Goal: Information Seeking & Learning: Learn about a topic

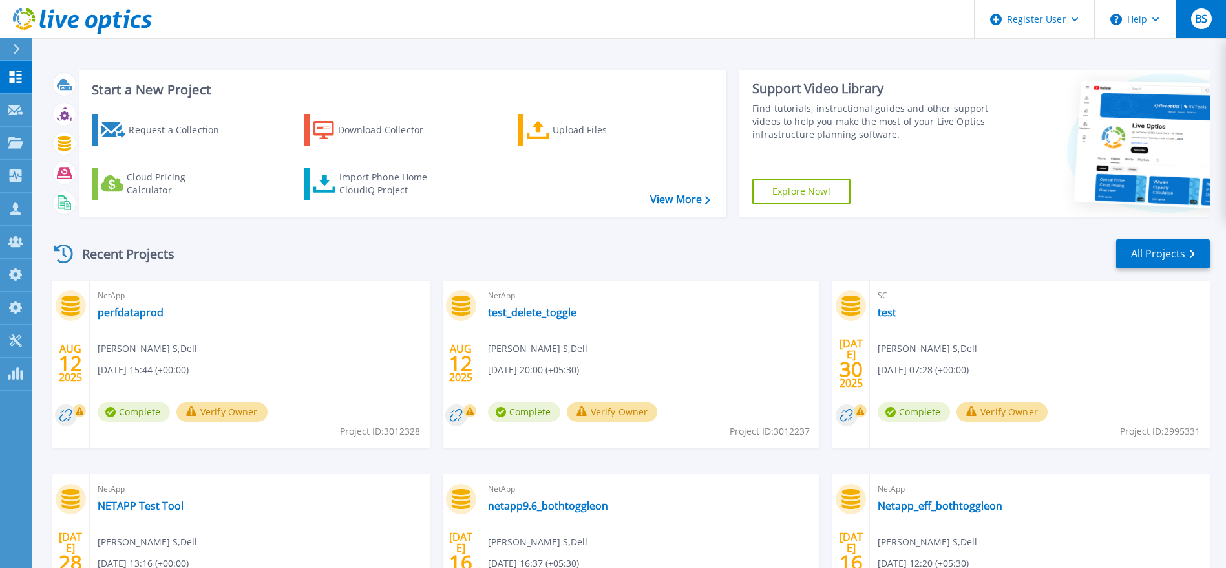
click at [1204, 19] on span "BS" at bounding box center [1201, 19] width 12 height 10
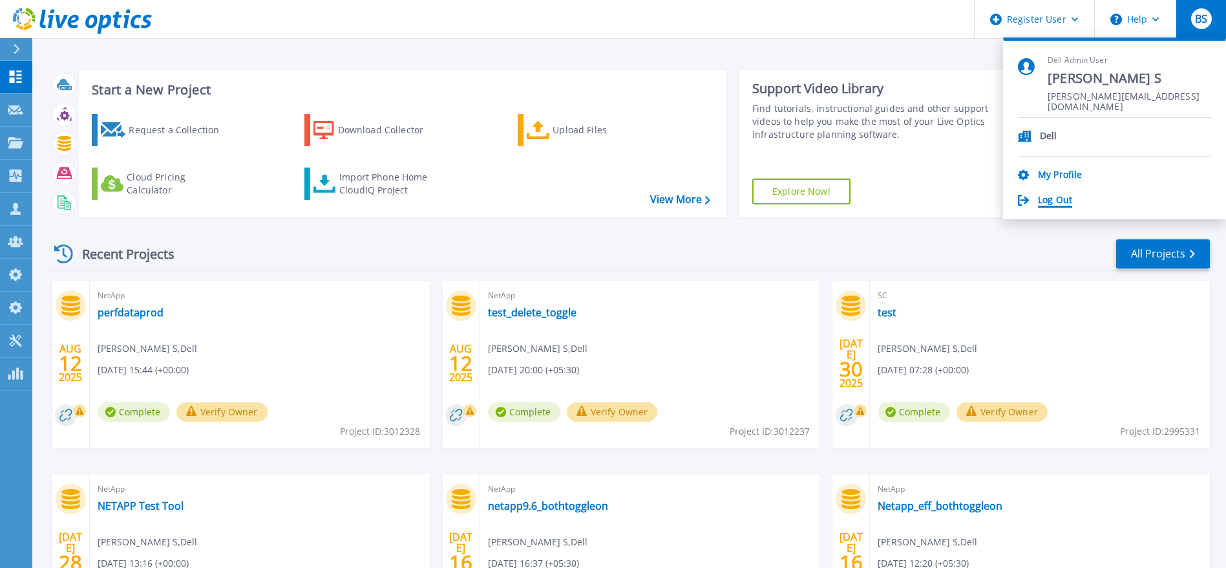
click at [1067, 202] on link "Log Out" at bounding box center [1055, 201] width 34 height 12
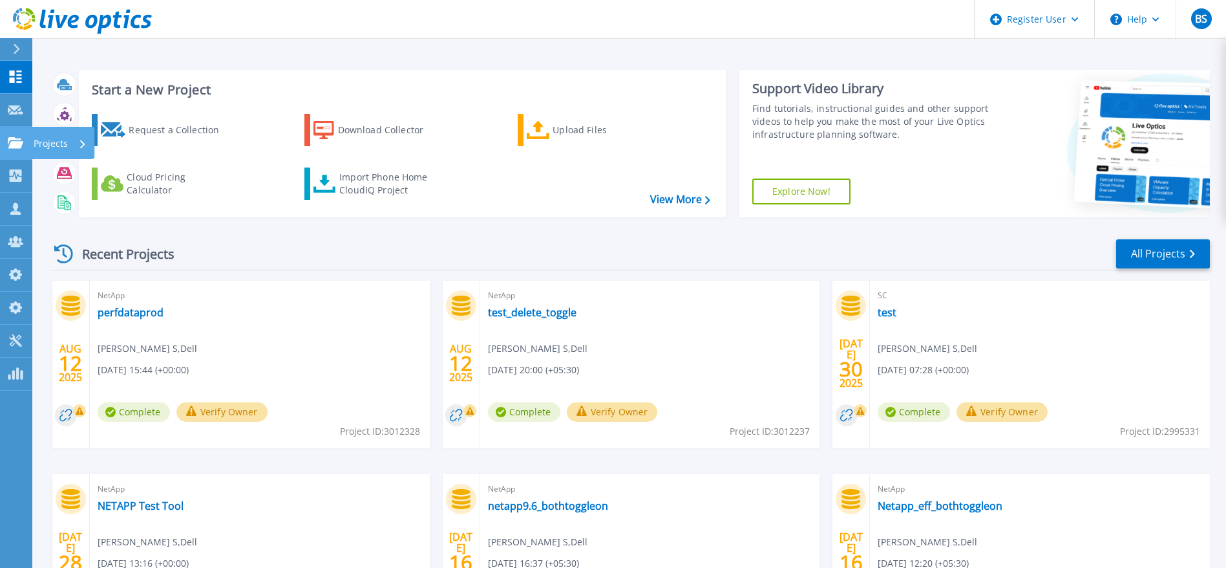
click at [6, 149] on link "Projects Projects" at bounding box center [16, 143] width 32 height 33
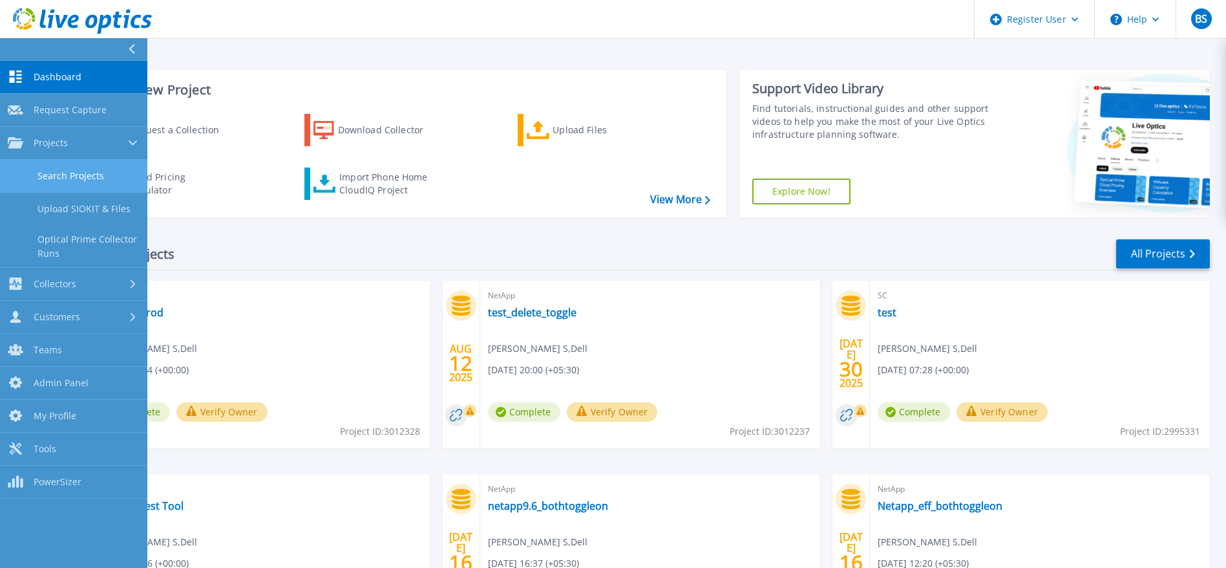
click at [77, 163] on link "Search Projects" at bounding box center [73, 176] width 147 height 33
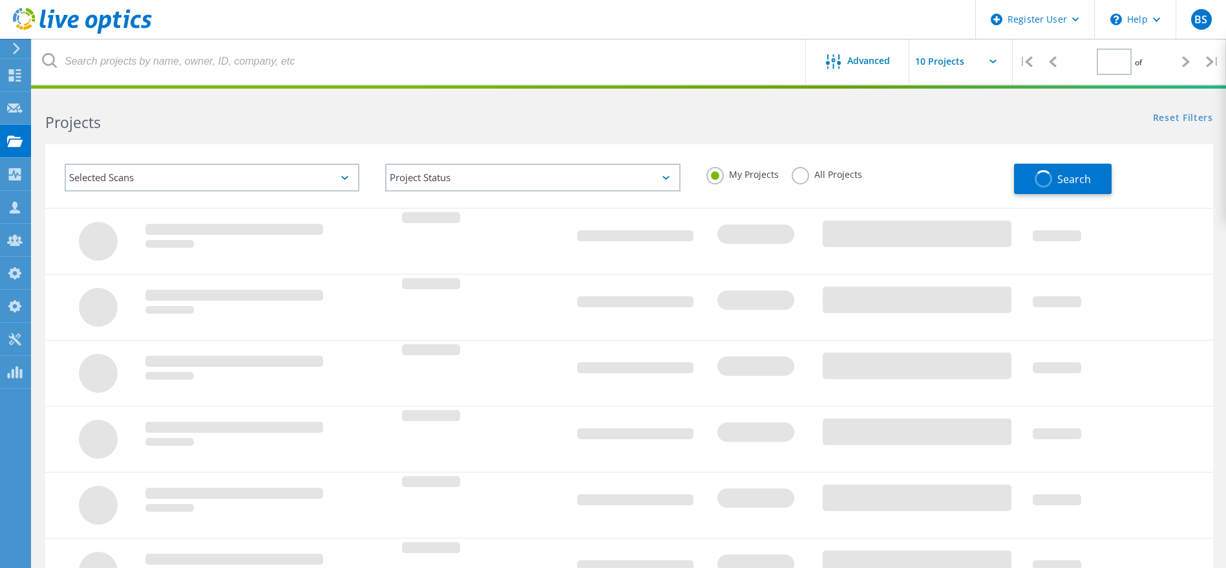
type input "1"
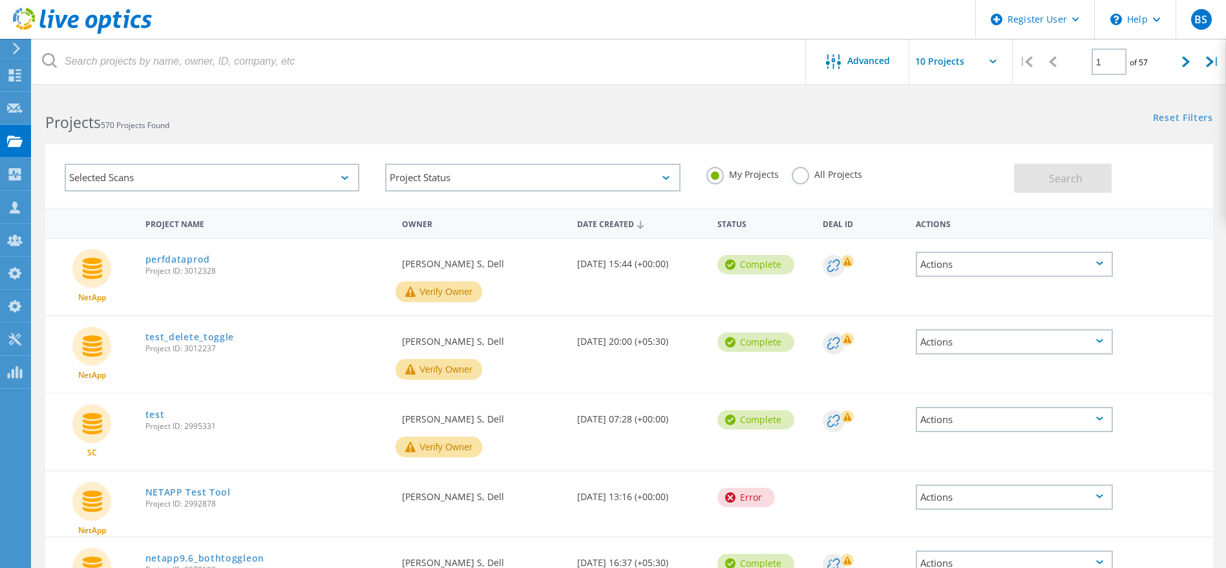
click at [823, 177] on label "All Projects" at bounding box center [827, 173] width 70 height 12
click at [0, 0] on input "All Projects" at bounding box center [0, 0] width 0 height 0
click at [1037, 182] on button "Search" at bounding box center [1063, 178] width 98 height 29
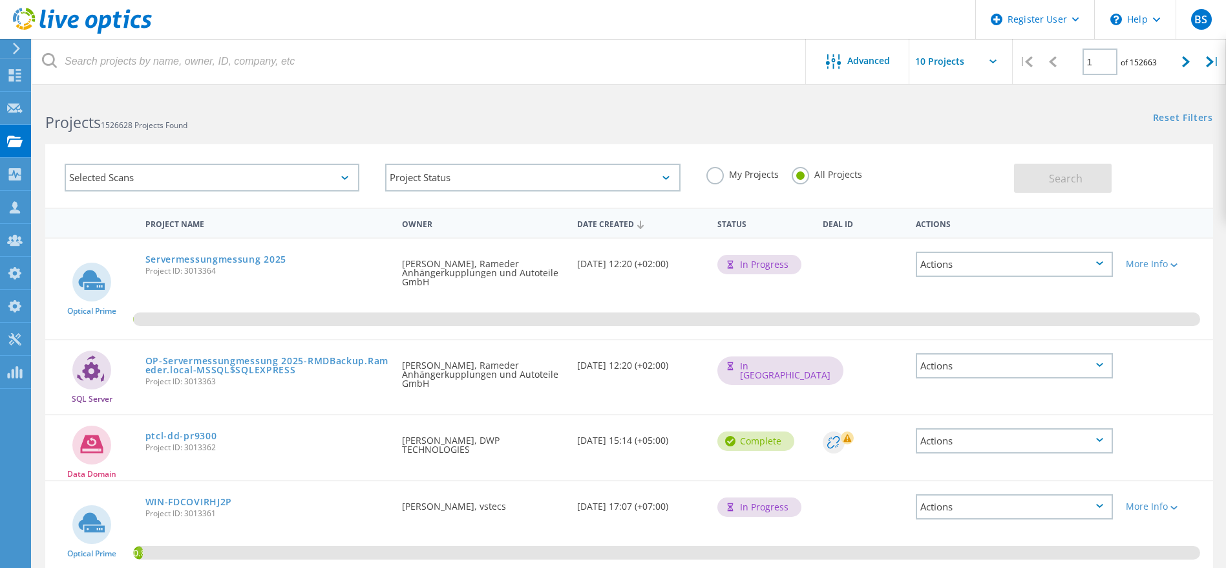
click at [198, 174] on div "Selected Scans" at bounding box center [212, 178] width 295 height 28
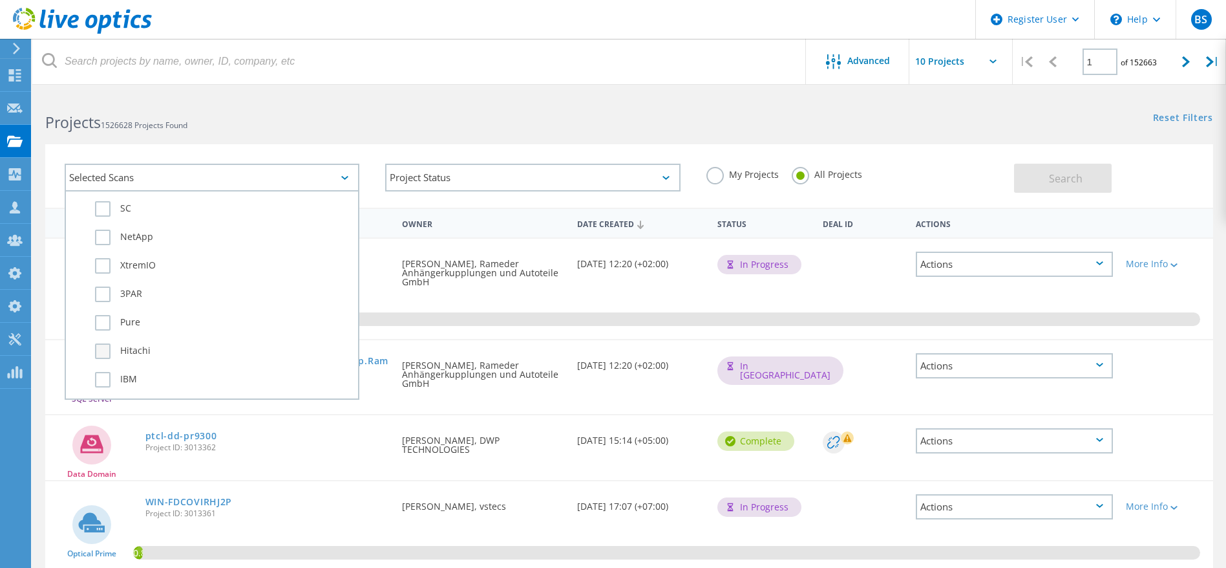
scroll to position [485, 0]
click at [134, 255] on label "NetApp" at bounding box center [223, 261] width 257 height 16
click at [0, 0] on input "NetApp" at bounding box center [0, 0] width 0 height 0
click at [1034, 177] on button "Search" at bounding box center [1063, 178] width 98 height 29
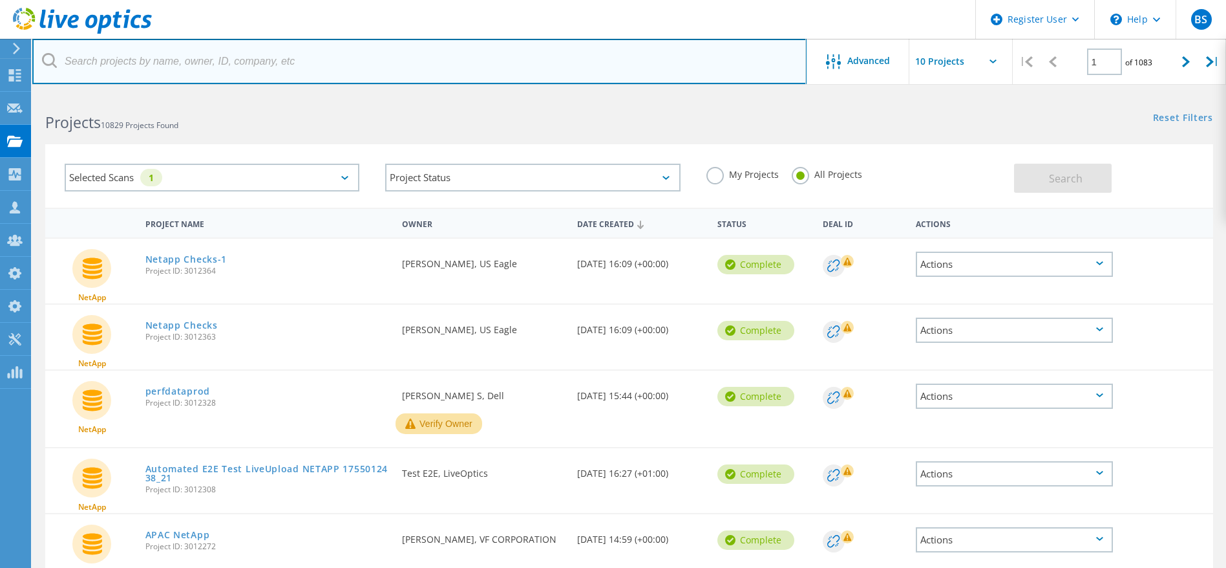
click at [149, 70] on input "text" at bounding box center [419, 61] width 774 height 45
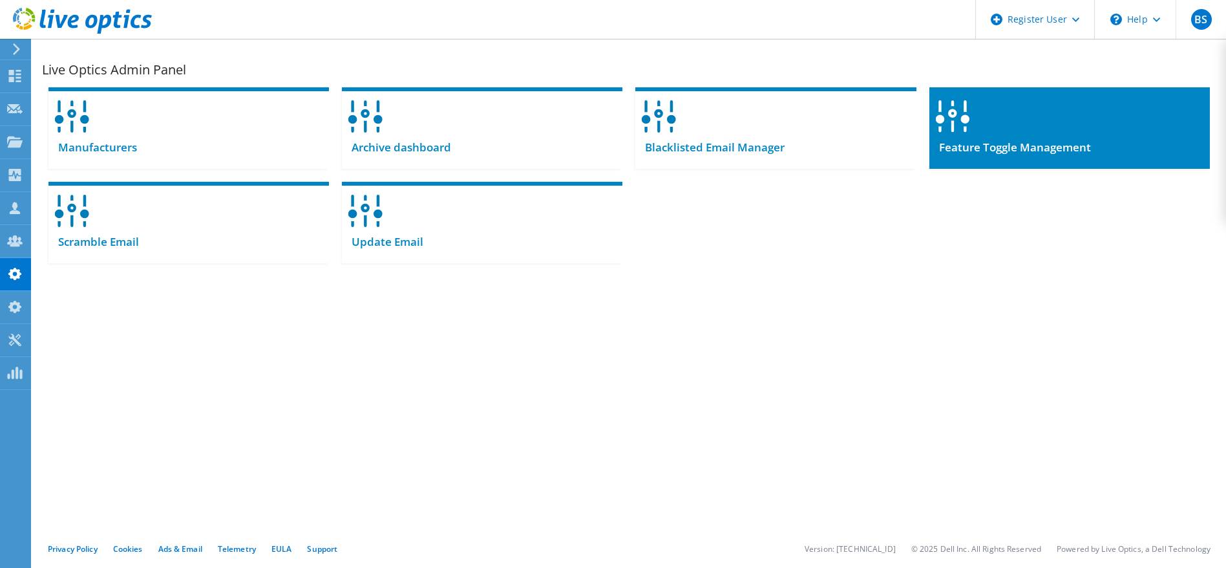
click at [1001, 129] on div at bounding box center [1070, 112] width 281 height 50
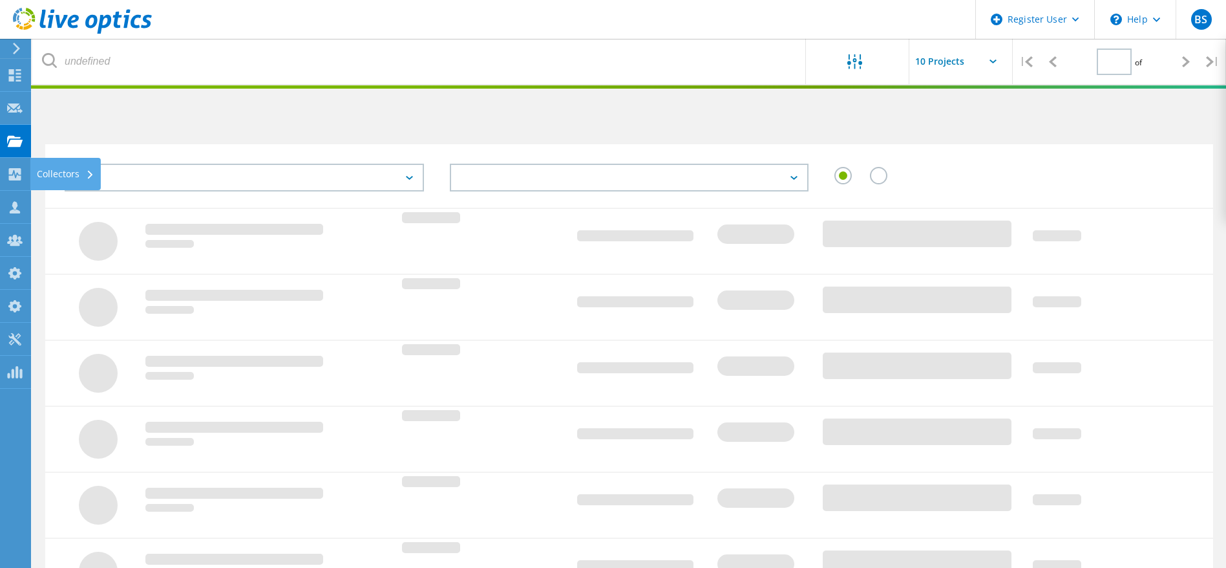
type input "1"
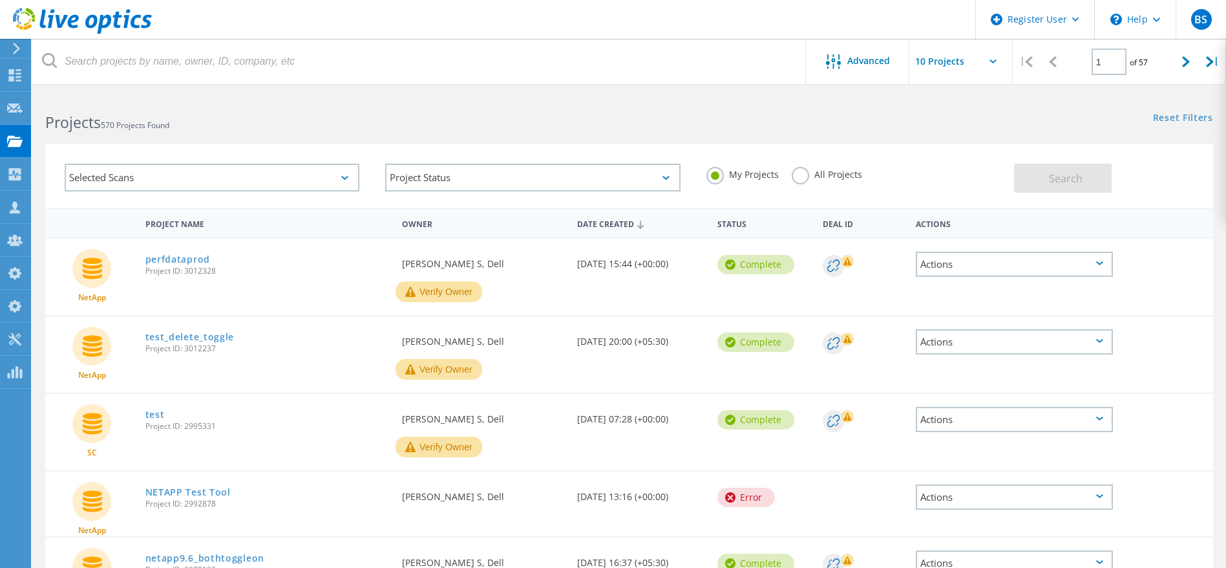
click at [824, 171] on label "All Projects" at bounding box center [827, 173] width 70 height 12
click at [0, 0] on input "All Projects" at bounding box center [0, 0] width 0 height 0
click at [1047, 173] on button "Search" at bounding box center [1063, 178] width 98 height 29
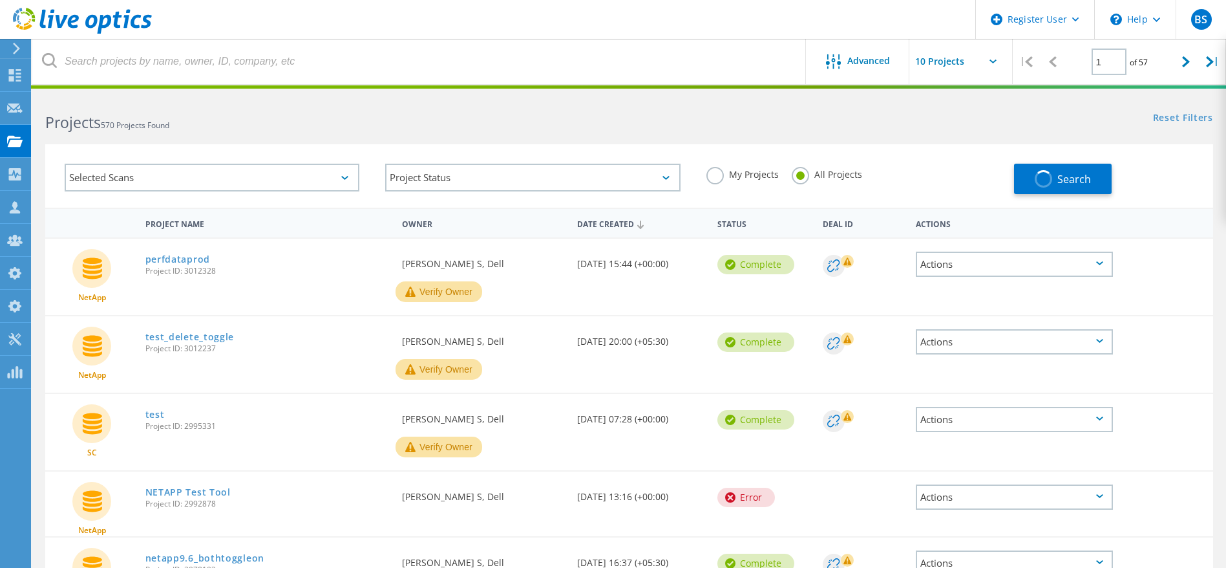
click at [219, 178] on div "Selected Scans" at bounding box center [212, 178] width 295 height 28
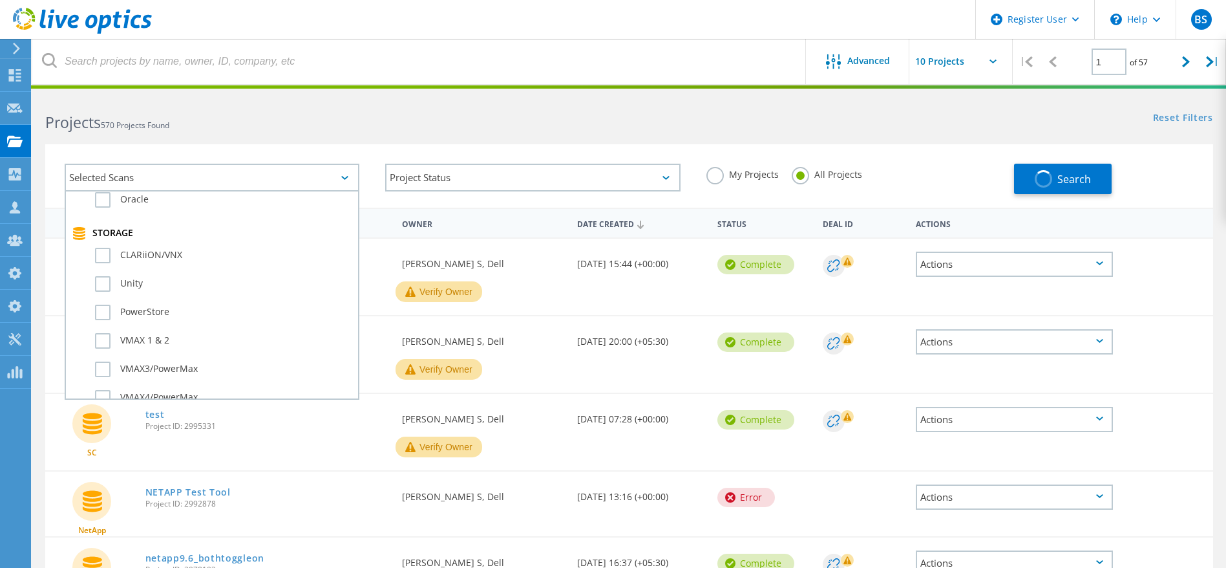
scroll to position [388, 0]
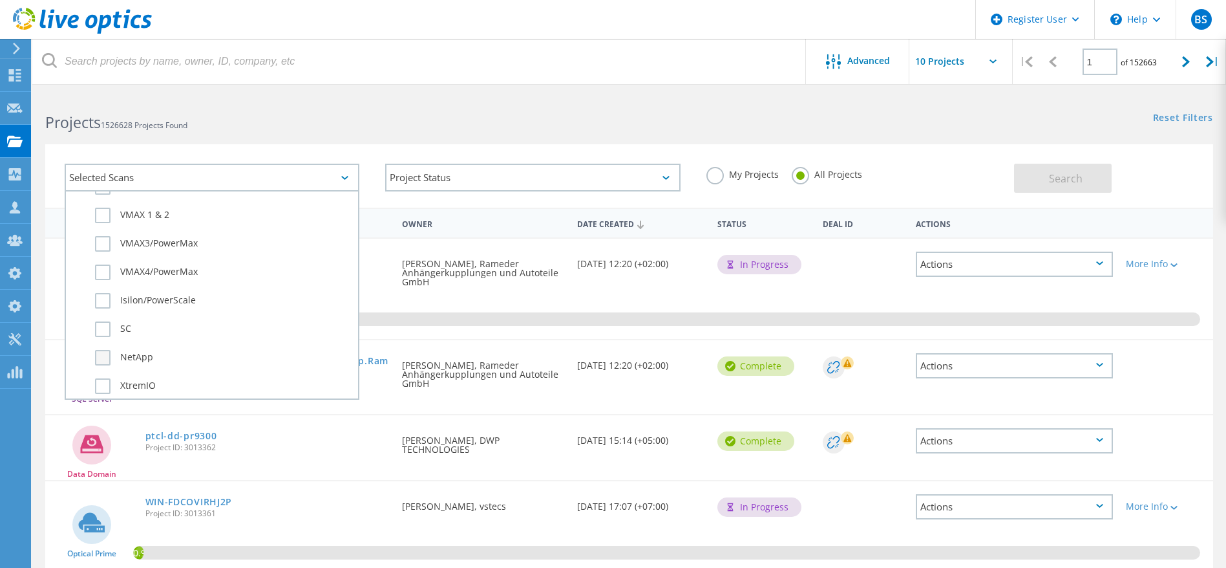
click at [144, 350] on label "NetApp" at bounding box center [223, 358] width 257 height 16
click at [0, 0] on input "NetApp" at bounding box center [0, 0] width 0 height 0
click at [1052, 192] on button "Search" at bounding box center [1063, 178] width 98 height 29
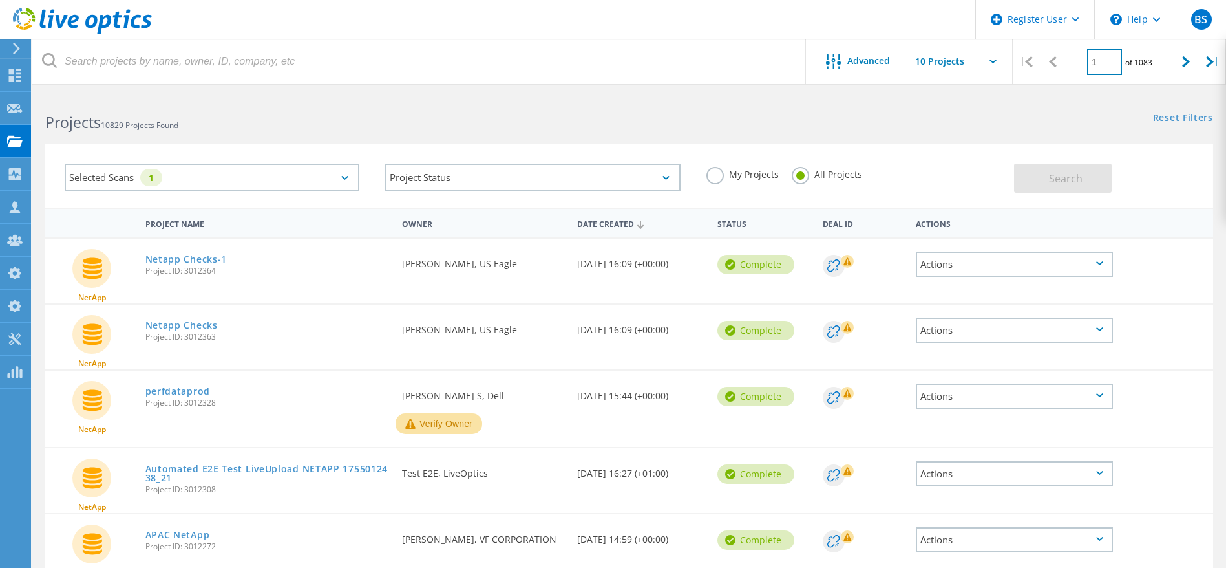
click at [1100, 56] on input "1" at bounding box center [1104, 61] width 35 height 27
type input "4"
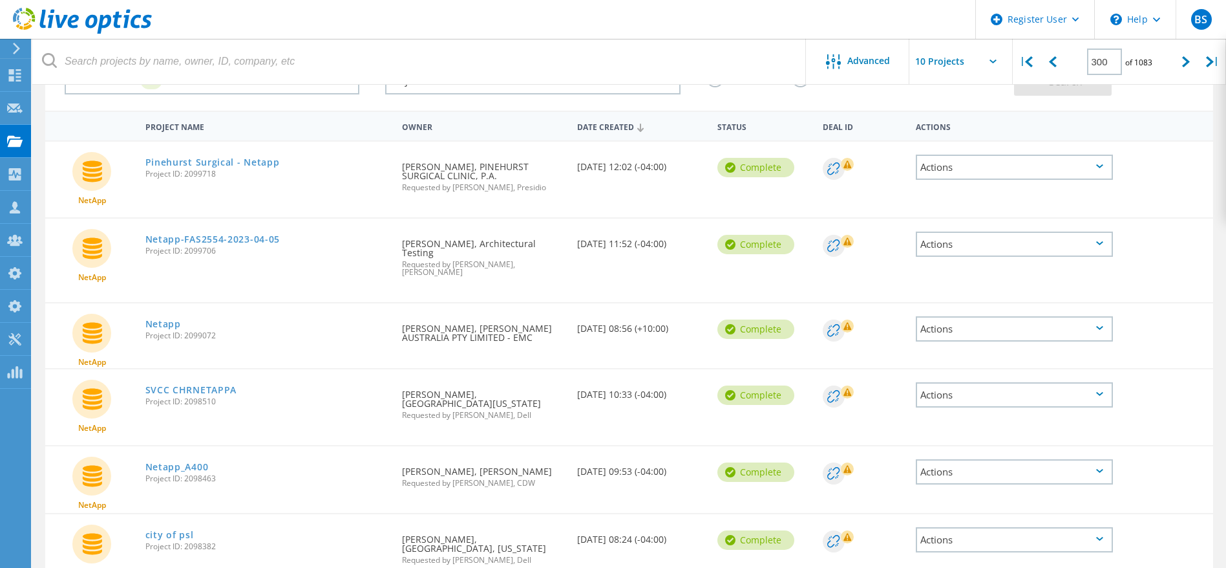
scroll to position [291, 0]
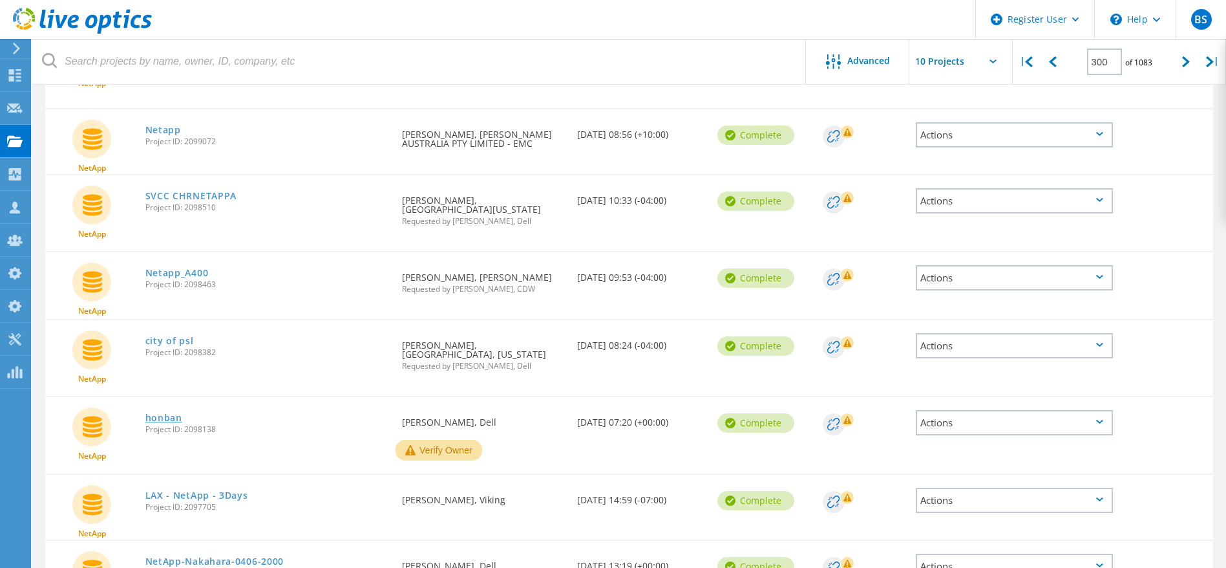
drag, startPoint x: 173, startPoint y: 407, endPoint x: 155, endPoint y: 403, distance: 19.0
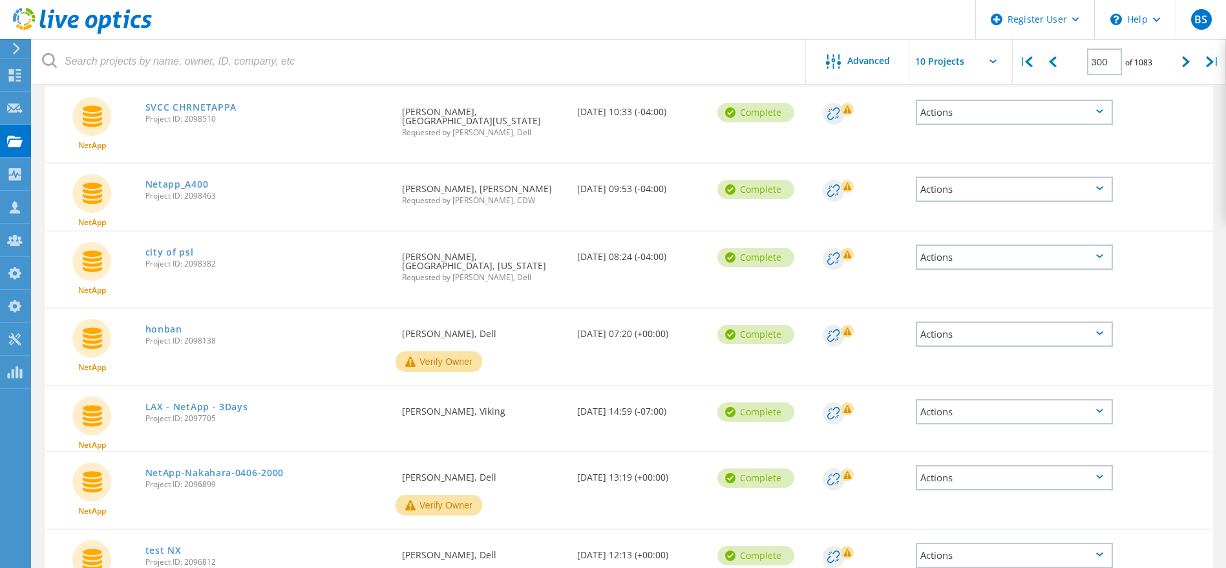
scroll to position [356, 0]
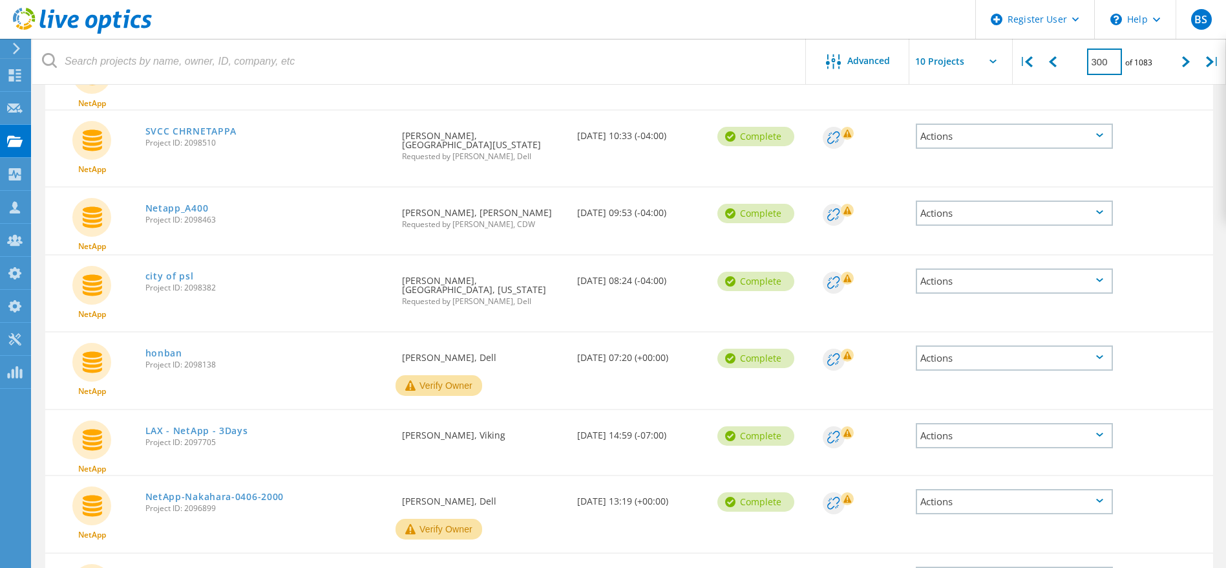
click at [1110, 66] on input "300" at bounding box center [1104, 61] width 35 height 27
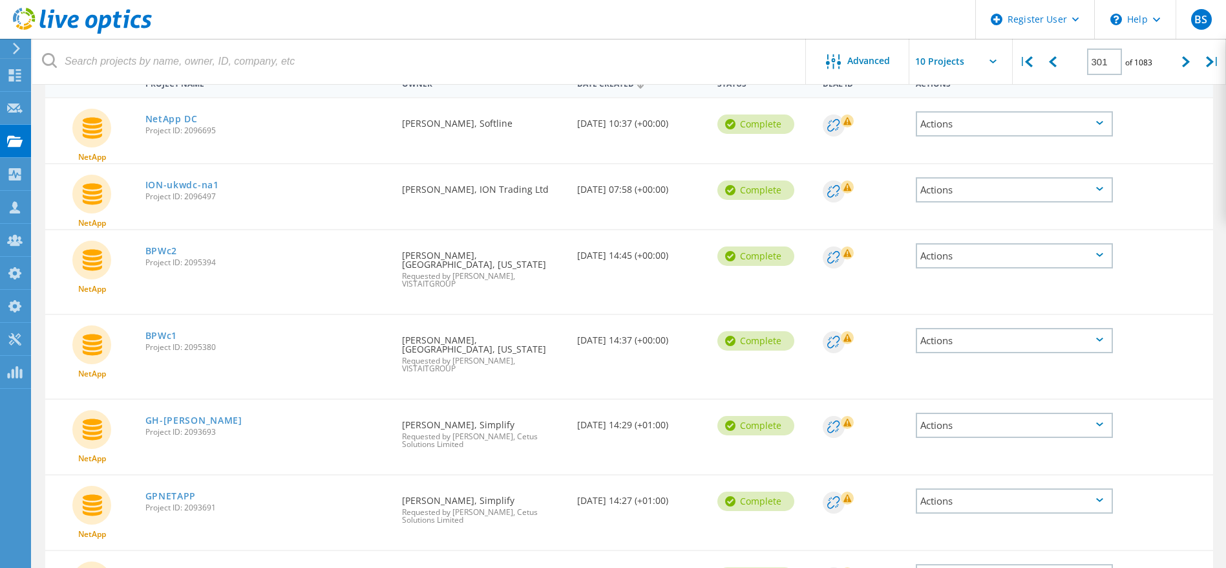
scroll to position [162, 0]
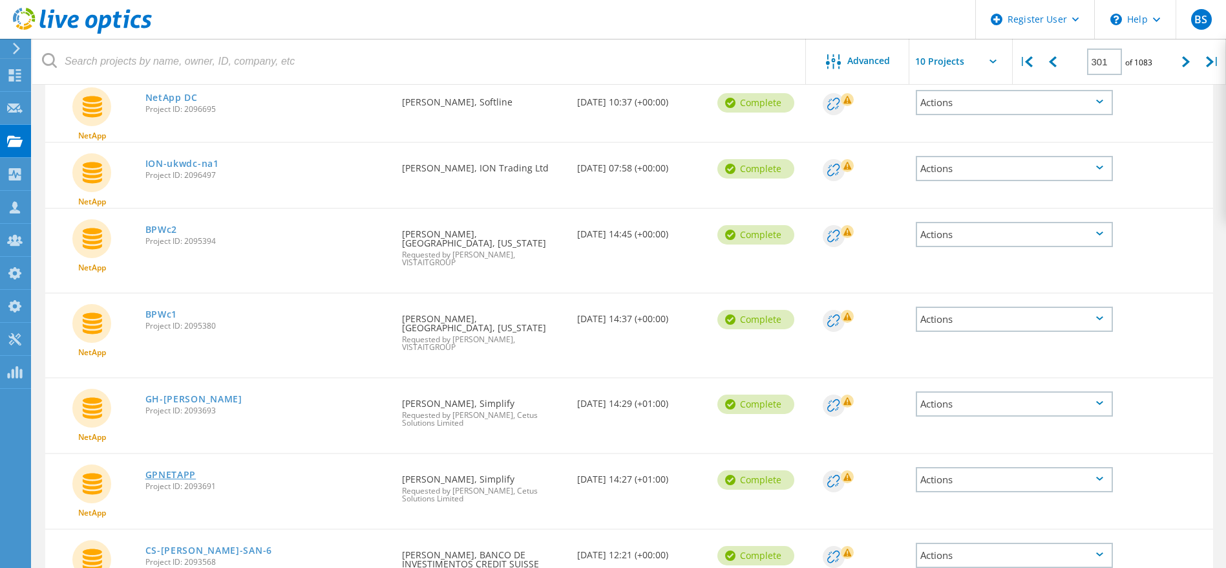
drag, startPoint x: 169, startPoint y: 434, endPoint x: 168, endPoint y: 442, distance: 8.4
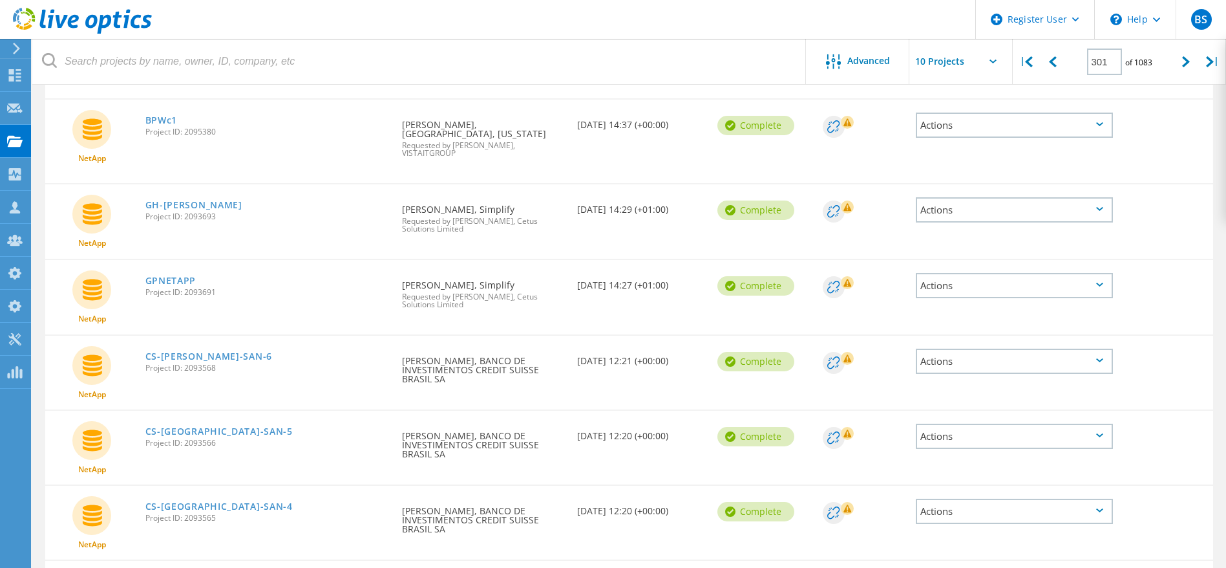
scroll to position [441, 0]
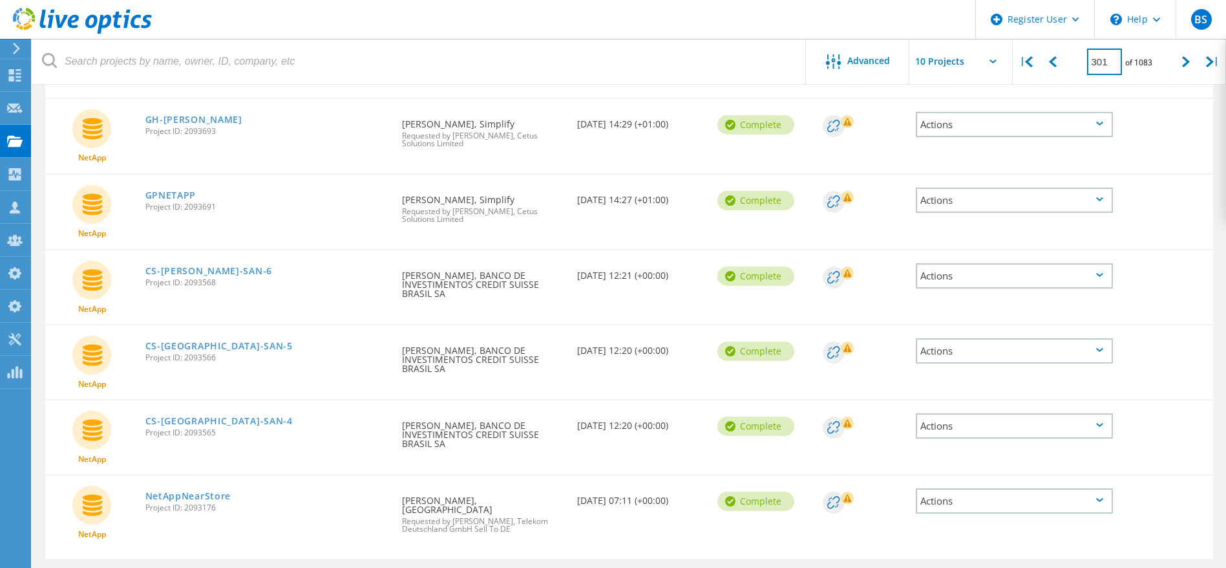
click at [1116, 58] on input "301" at bounding box center [1104, 61] width 35 height 27
type input "302"
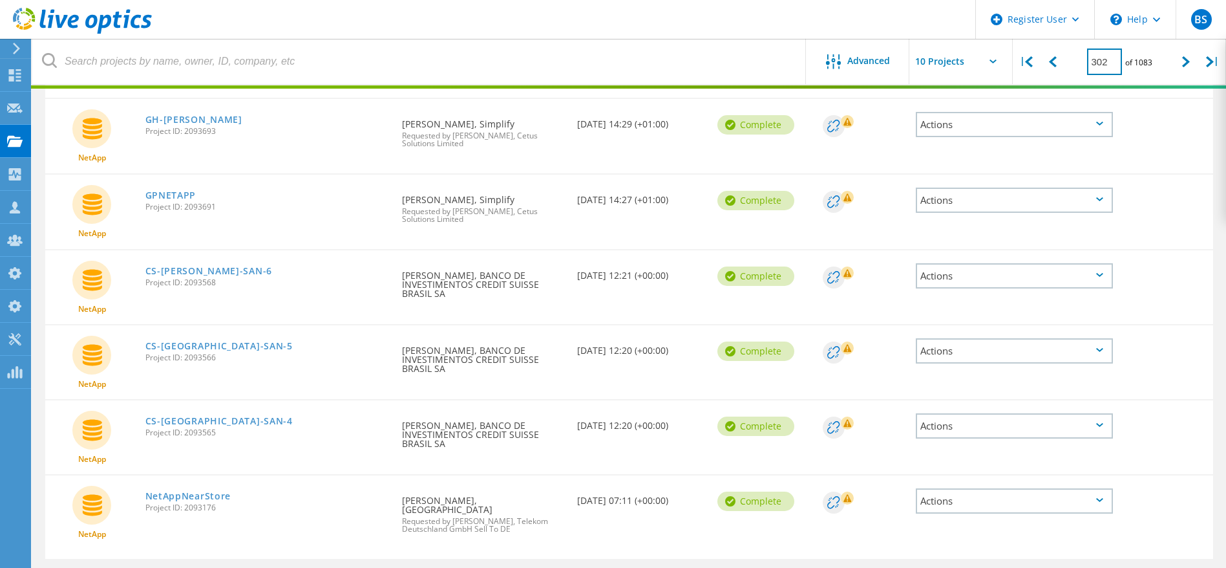
scroll to position [403, 0]
